Goal: Transaction & Acquisition: Purchase product/service

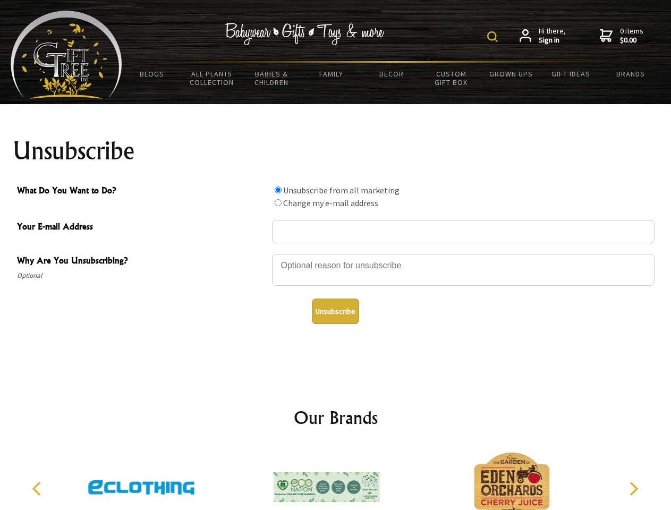
click at [494, 37] on img at bounding box center [492, 36] width 11 height 11
